Goal: Information Seeking & Learning: Learn about a topic

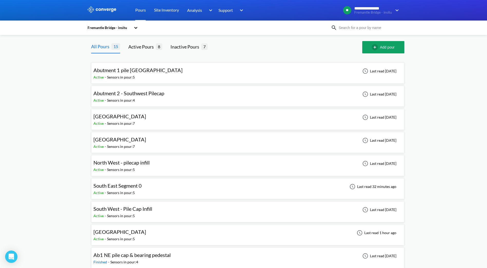
click at [137, 187] on span "South East Segment 0" at bounding box center [117, 186] width 48 height 6
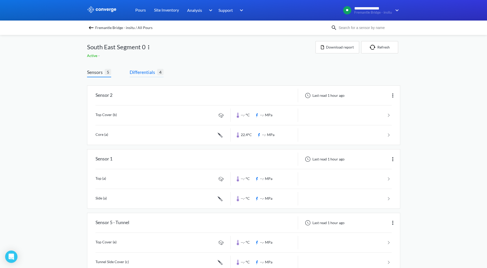
click at [146, 72] on span "Differentials" at bounding box center [143, 72] width 27 height 7
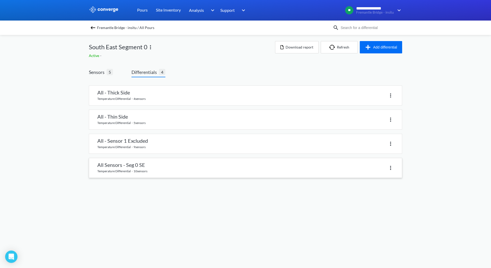
click at [137, 165] on link at bounding box center [245, 168] width 313 height 20
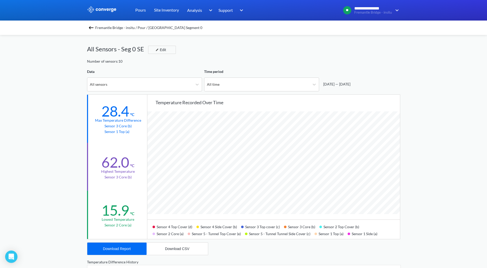
scroll to position [430, 487]
click at [195, 87] on icon at bounding box center [197, 84] width 5 height 5
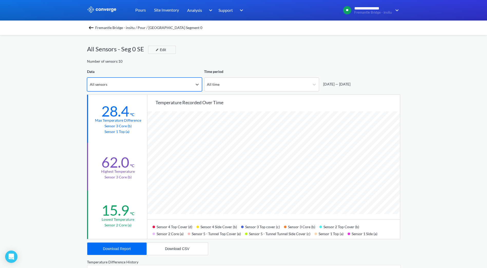
drag, startPoint x: 174, startPoint y: 85, endPoint x: 174, endPoint y: 91, distance: 5.7
click at [174, 85] on div "All sensors" at bounding box center [139, 84] width 105 height 13
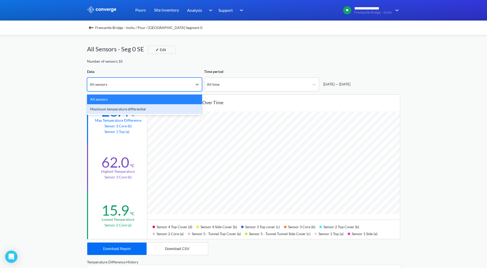
click at [138, 110] on div "Maximum temperature differential" at bounding box center [144, 109] width 115 height 10
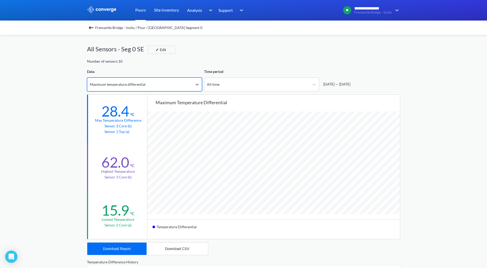
click at [139, 12] on link "Pours" at bounding box center [140, 10] width 11 height 21
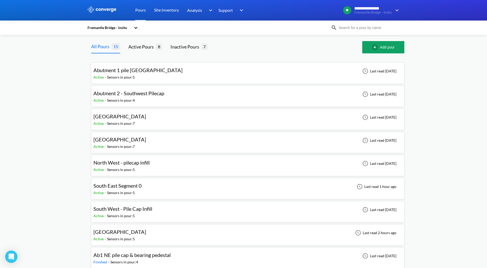
click at [123, 186] on span "South East Segment 0" at bounding box center [117, 186] width 48 height 6
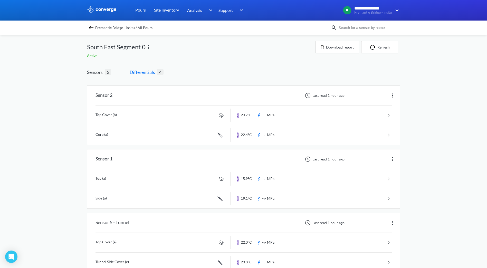
click at [150, 73] on span "Differentials" at bounding box center [143, 72] width 27 height 7
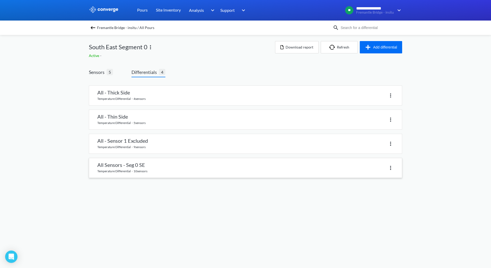
click at [146, 165] on link at bounding box center [245, 168] width 313 height 20
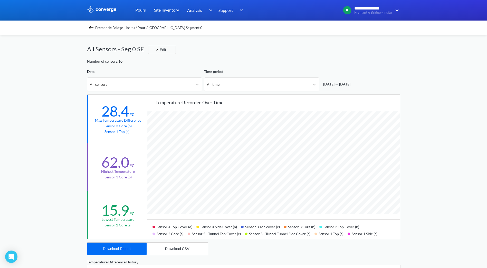
scroll to position [430, 487]
click at [146, 11] on link "Pours" at bounding box center [140, 10] width 11 height 21
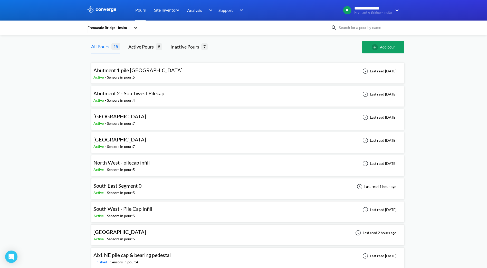
click at [137, 188] on span "South East Segment 0" at bounding box center [117, 186] width 48 height 6
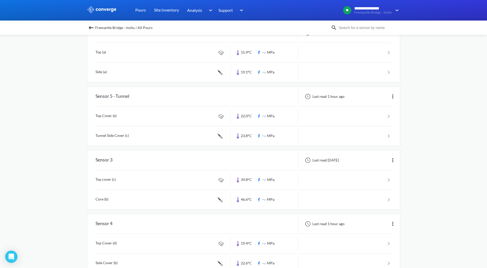
scroll to position [128, 0]
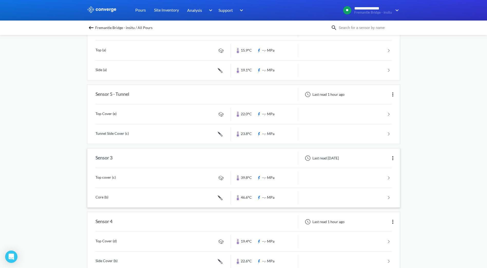
click at [107, 159] on div "Sensor 3" at bounding box center [103, 157] width 17 height 13
click at [107, 163] on div "Sensor 3" at bounding box center [103, 157] width 17 height 13
click at [113, 177] on link at bounding box center [243, 178] width 296 height 20
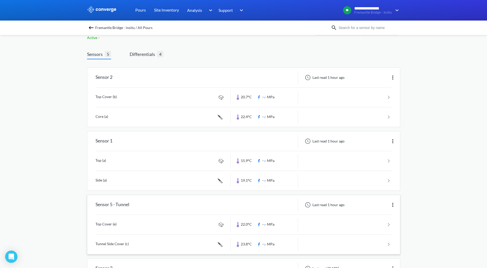
scroll to position [14, 0]
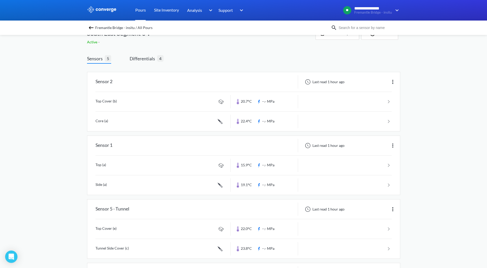
click at [143, 11] on link "Pours" at bounding box center [140, 10] width 11 height 21
